Goal: Task Accomplishment & Management: Use online tool/utility

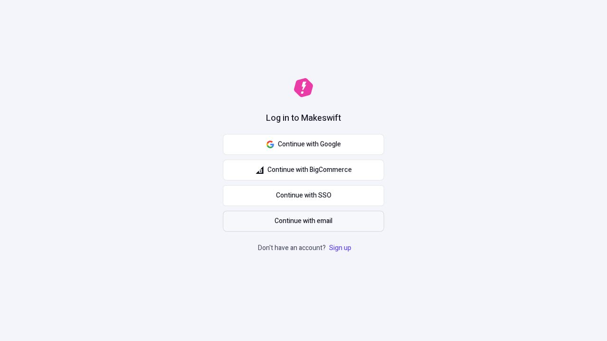
click at [304, 221] on span "Continue with email" at bounding box center [304, 221] width 58 height 10
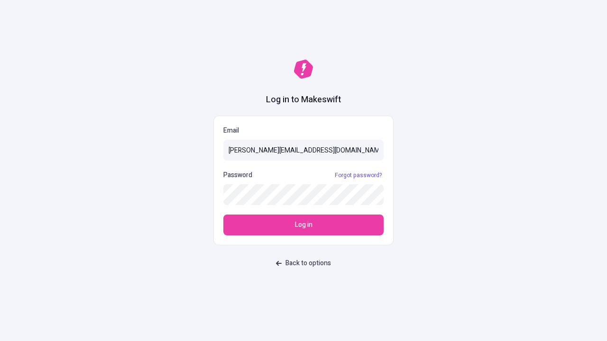
type input "sasha+test-ui@makeswift.com"
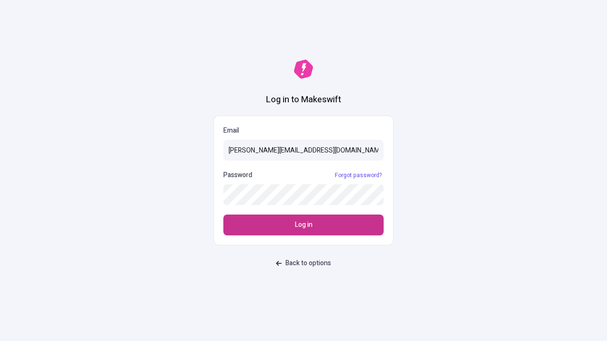
click at [304, 225] on span "Log in" at bounding box center [304, 225] width 18 height 10
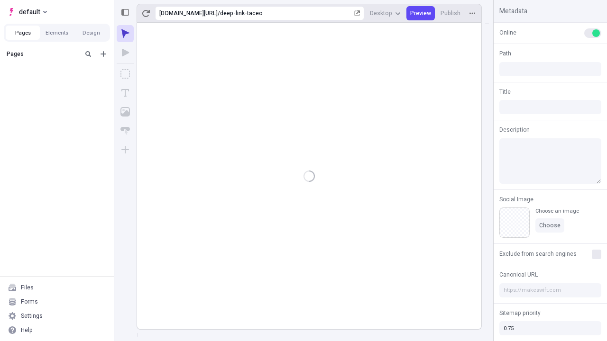
type input "/deep-link-taceo"
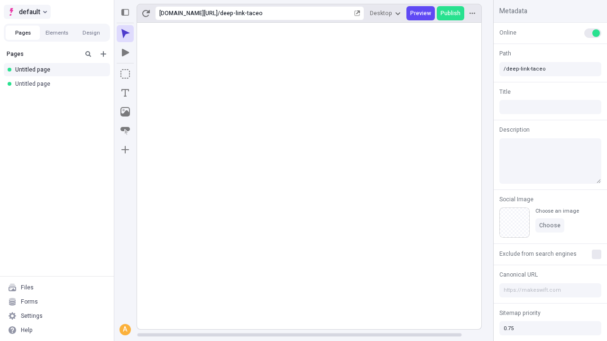
click at [27, 12] on span "default" at bounding box center [29, 11] width 21 height 11
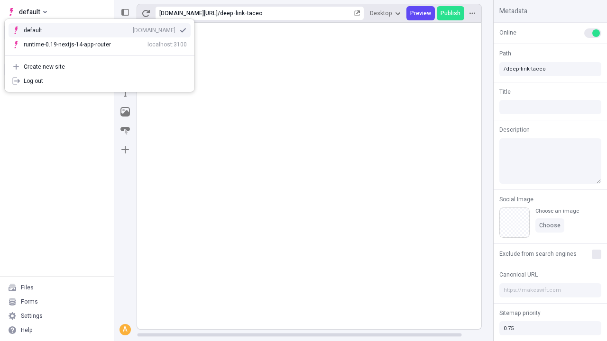
click at [100, 67] on div "Create new site" at bounding box center [105, 67] width 163 height 8
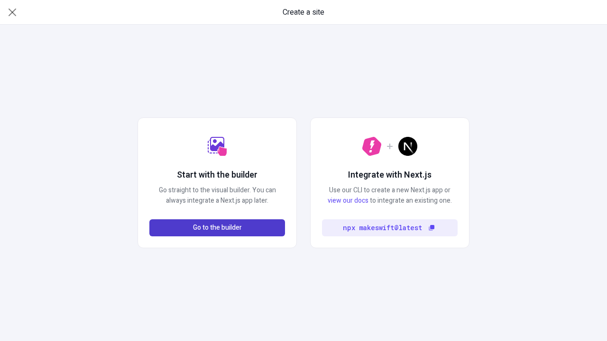
click at [217, 228] on span "Go to the builder" at bounding box center [217, 228] width 49 height 10
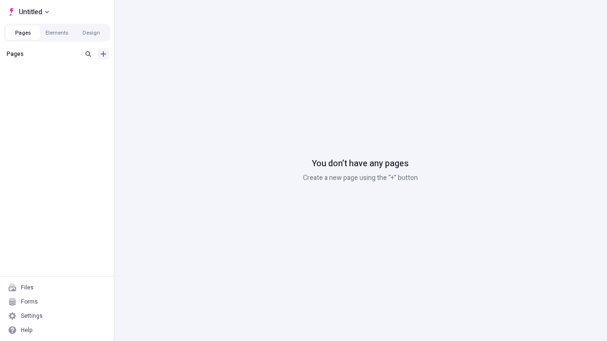
click at [103, 54] on icon "Add new" at bounding box center [104, 54] width 6 height 6
click at [154, 74] on span "Blank page" at bounding box center [159, 74] width 59 height 8
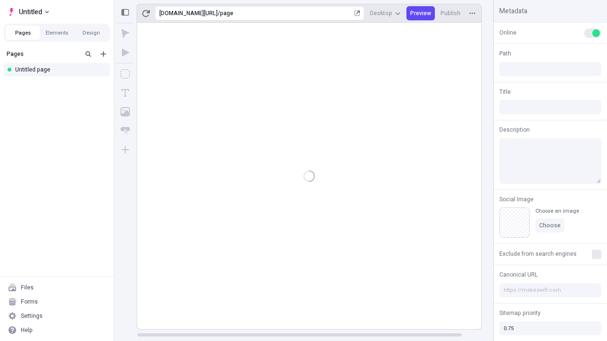
type input "/page"
click at [125, 74] on icon "Box" at bounding box center [124, 73] width 9 height 9
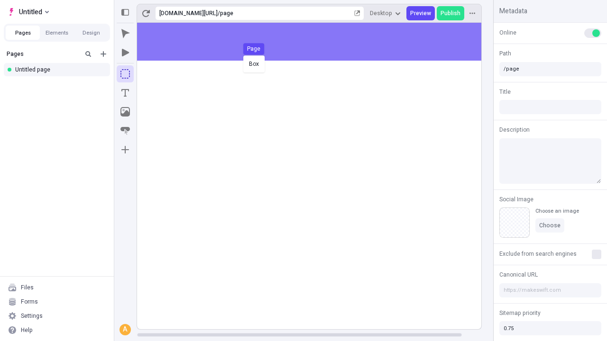
click at [319, 42] on div "Box Page" at bounding box center [303, 170] width 607 height 341
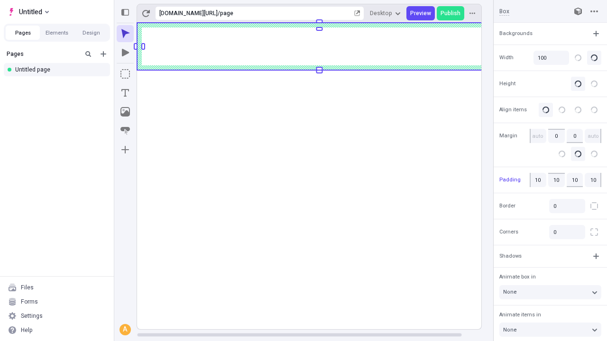
click at [125, 112] on icon "Image" at bounding box center [124, 111] width 9 height 9
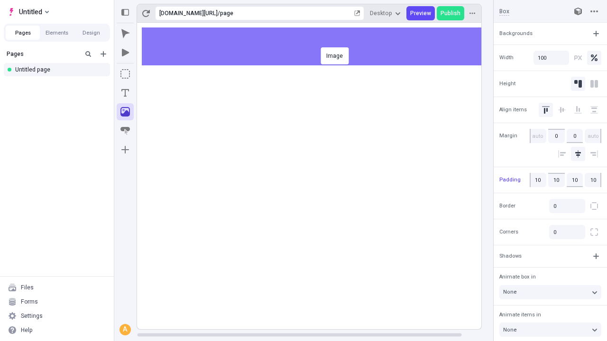
click at [319, 46] on div "Image" at bounding box center [303, 170] width 607 height 341
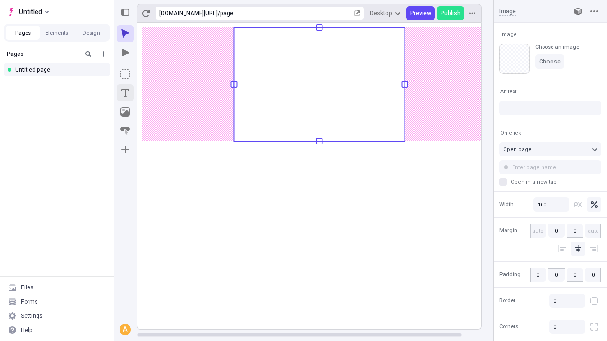
click at [125, 93] on icon "Text" at bounding box center [125, 93] width 8 height 8
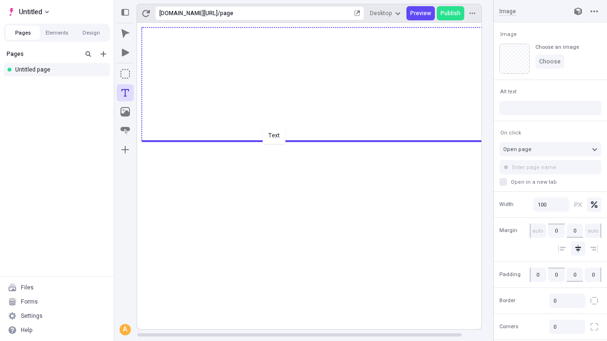
click at [319, 140] on div "Text" at bounding box center [303, 170] width 607 height 341
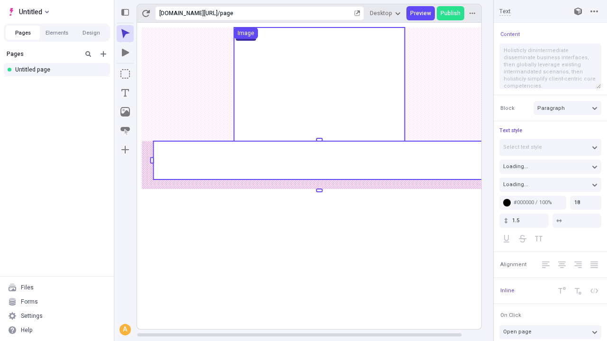
type textarea "Holisticly dinintermediate disseminate business interfaces, then globally lever…"
click at [319, 160] on rect at bounding box center [319, 160] width 332 height 38
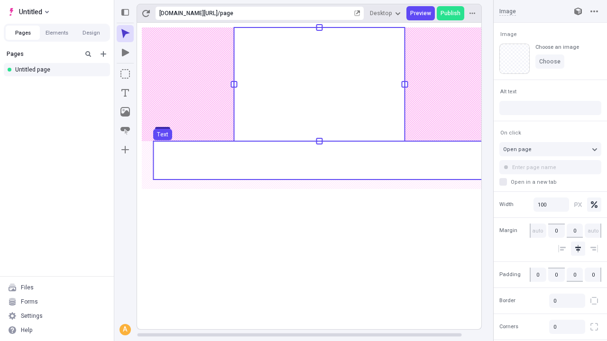
click at [319, 160] on use at bounding box center [319, 160] width 332 height 38
click at [319, 160] on rect at bounding box center [319, 176] width 365 height 307
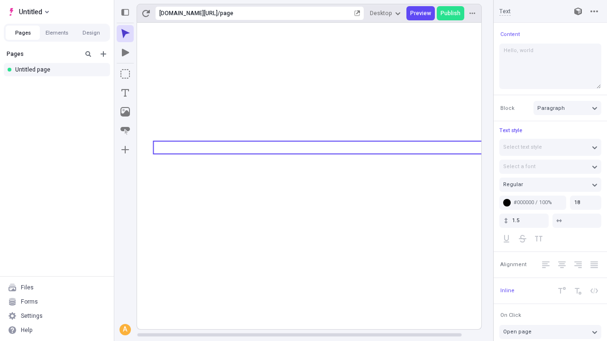
type textarea "Hello, world!"
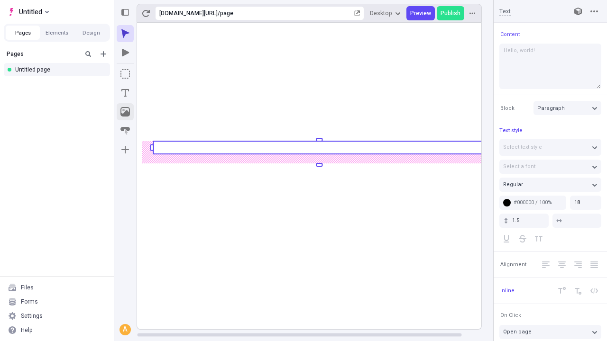
click at [125, 112] on icon "Image" at bounding box center [124, 111] width 9 height 9
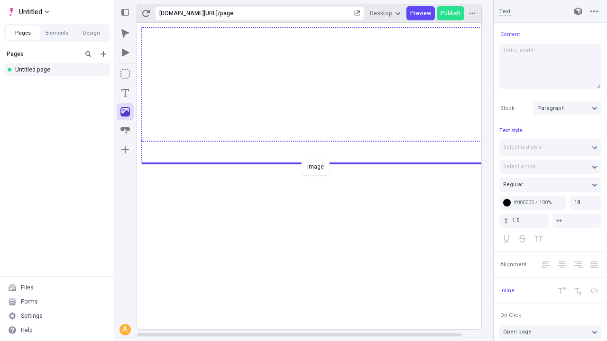
click at [319, 163] on div "Image" at bounding box center [303, 170] width 607 height 341
